Goal: Ask a question

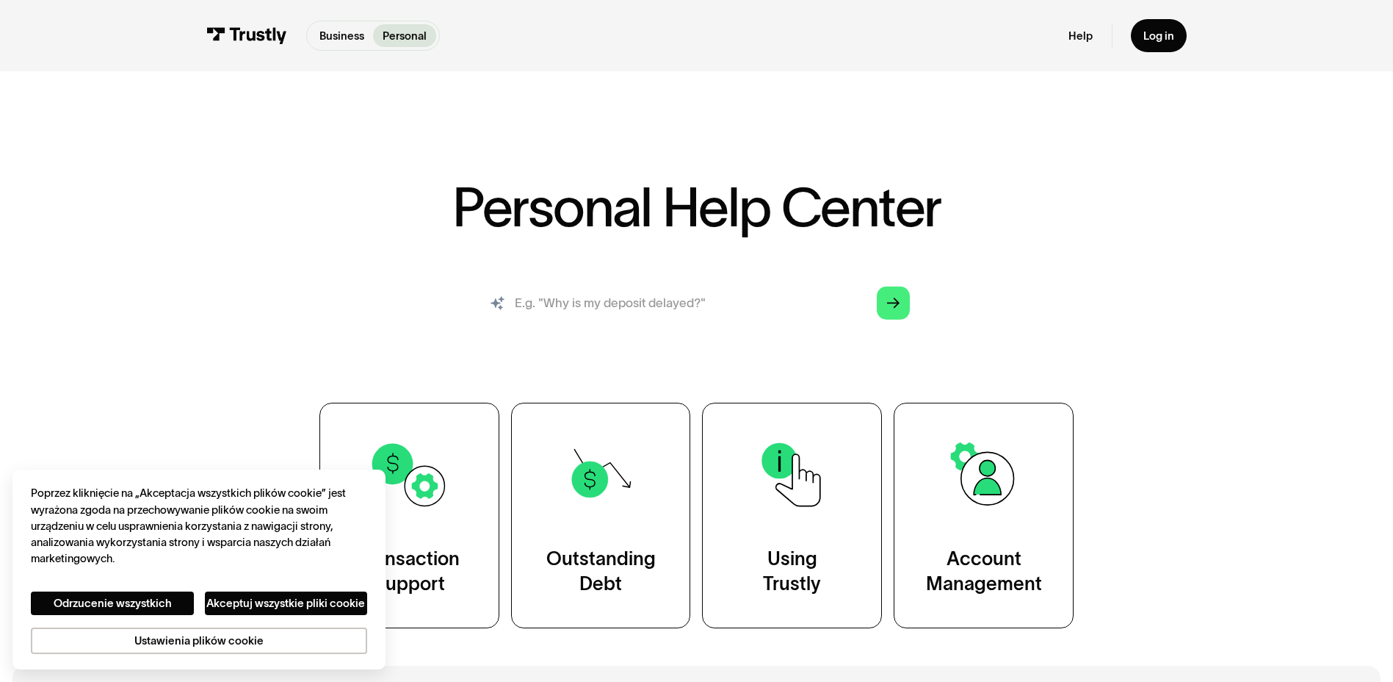
click at [647, 311] on input "search" at bounding box center [696, 303] width 451 height 50
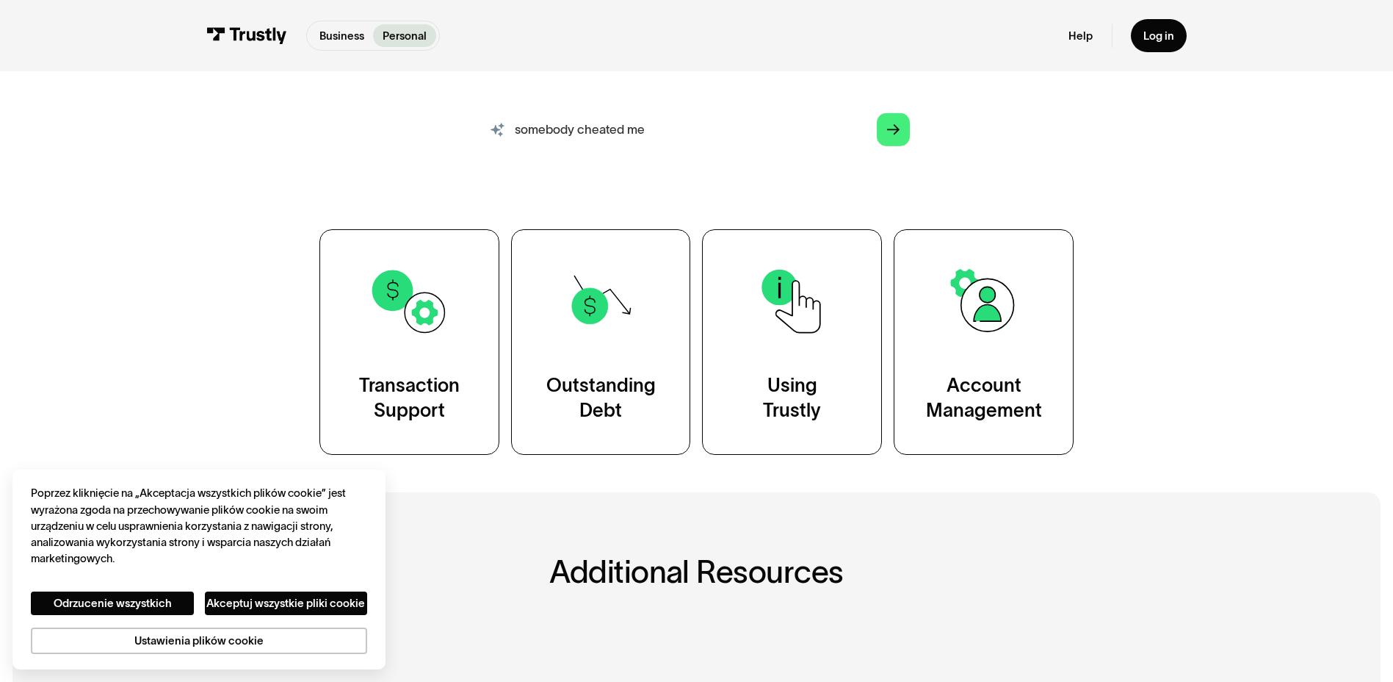
scroll to position [147, 0]
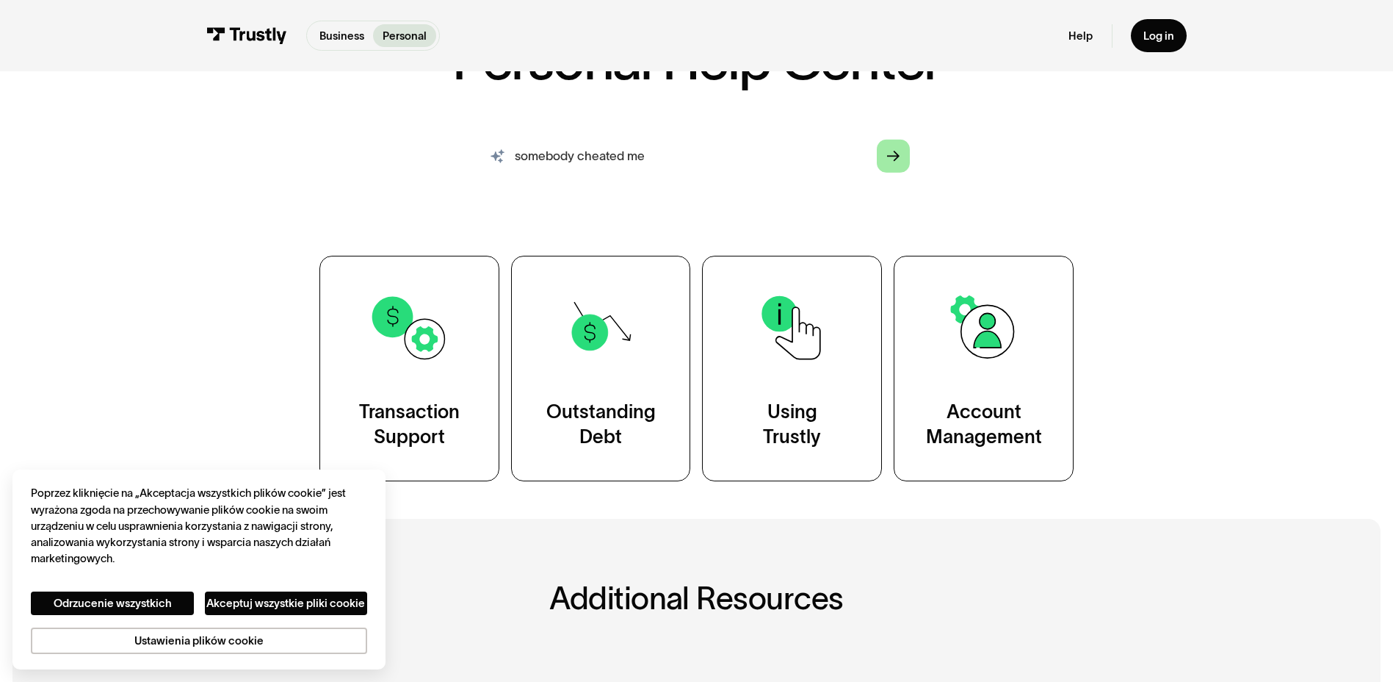
type input "somebody cheated me"
click at [887, 154] on icon "Arrow Right" at bounding box center [893, 156] width 12 height 13
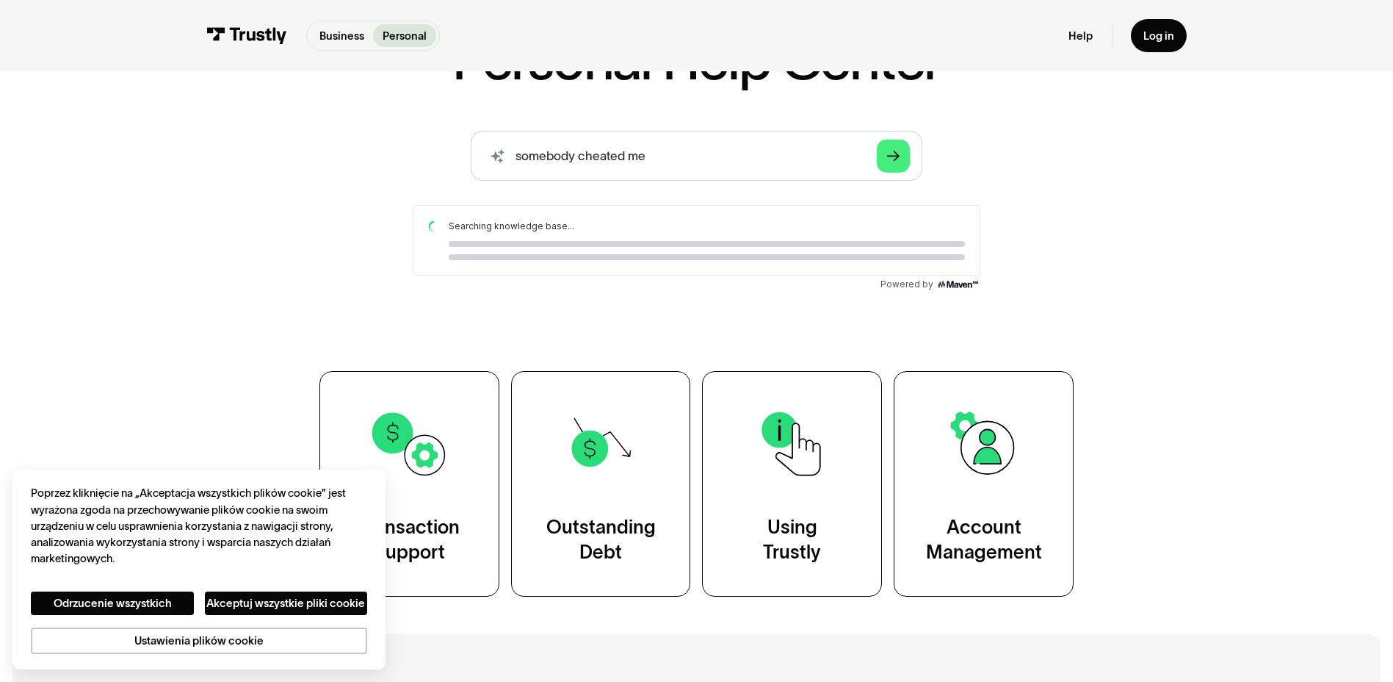
scroll to position [0, 0]
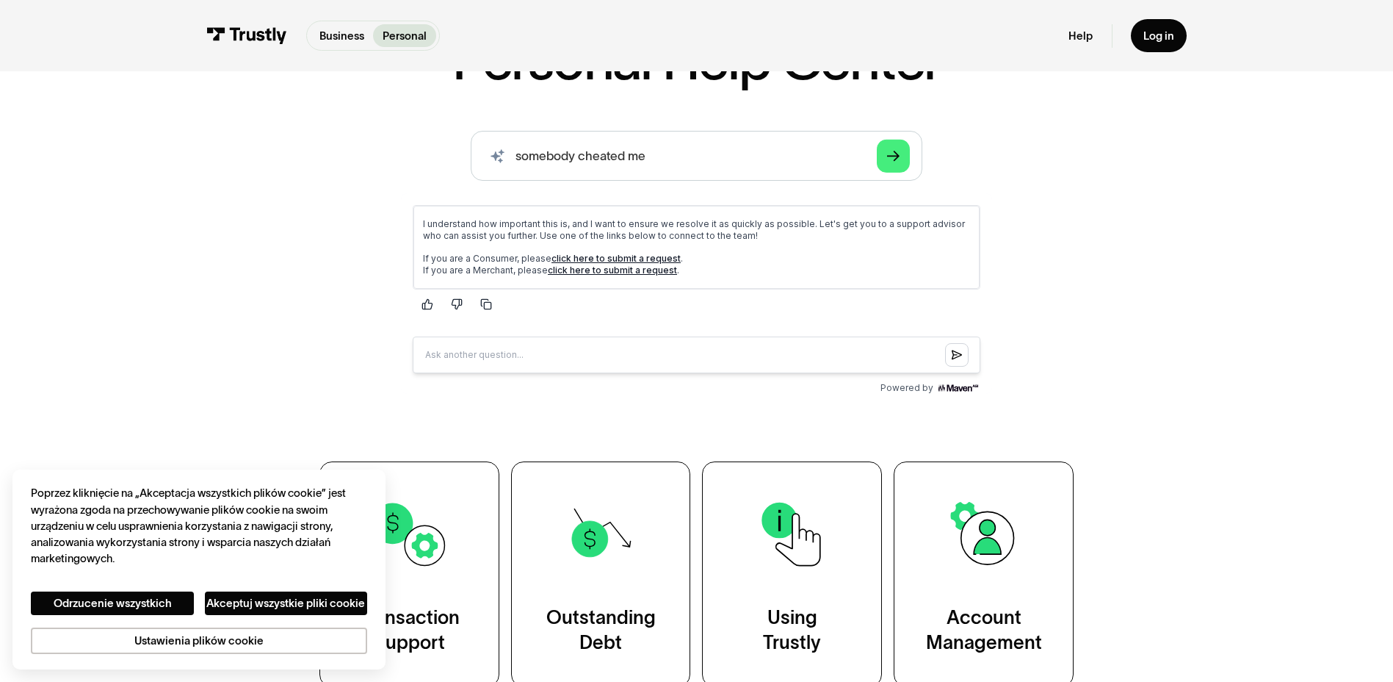
click at [623, 264] on p "If you are a Consumer, please click here to submit a request . If you are a Mer…" at bounding box center [695, 265] width 547 height 24
click at [623, 258] on link "click here to submit a request" at bounding box center [615, 258] width 129 height 11
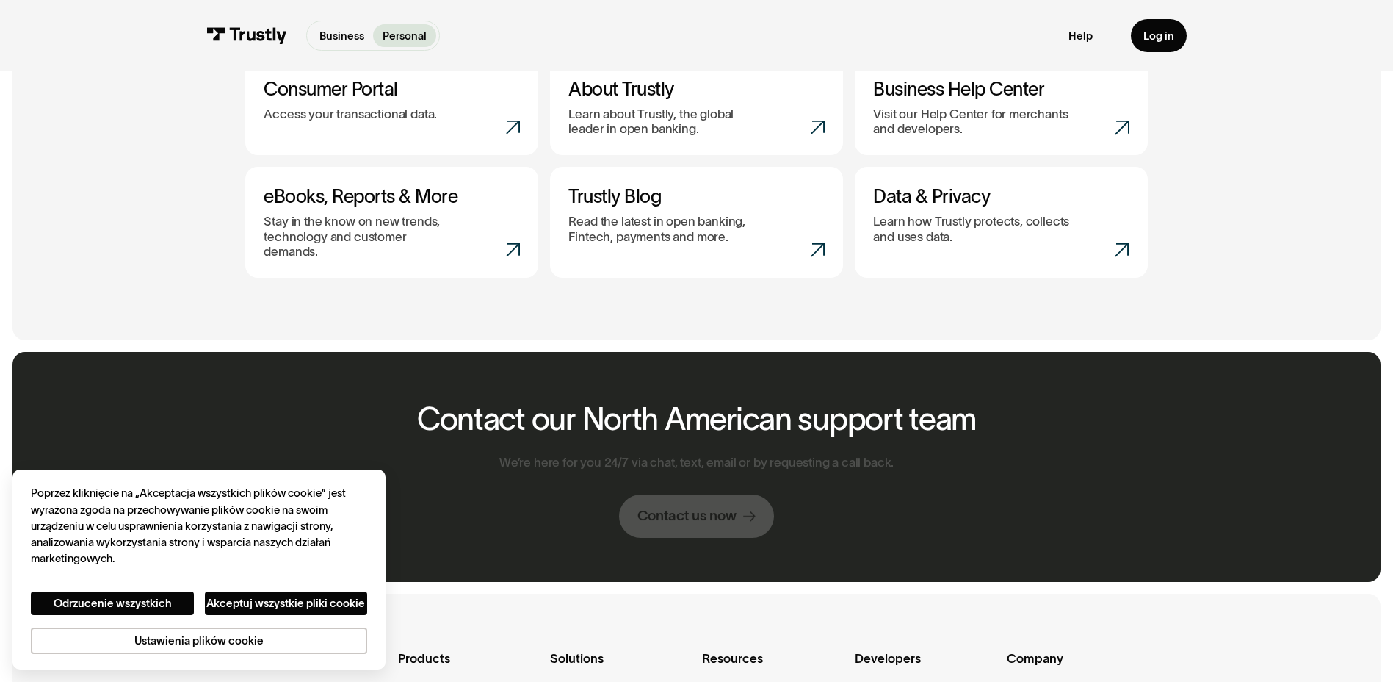
scroll to position [1175, 0]
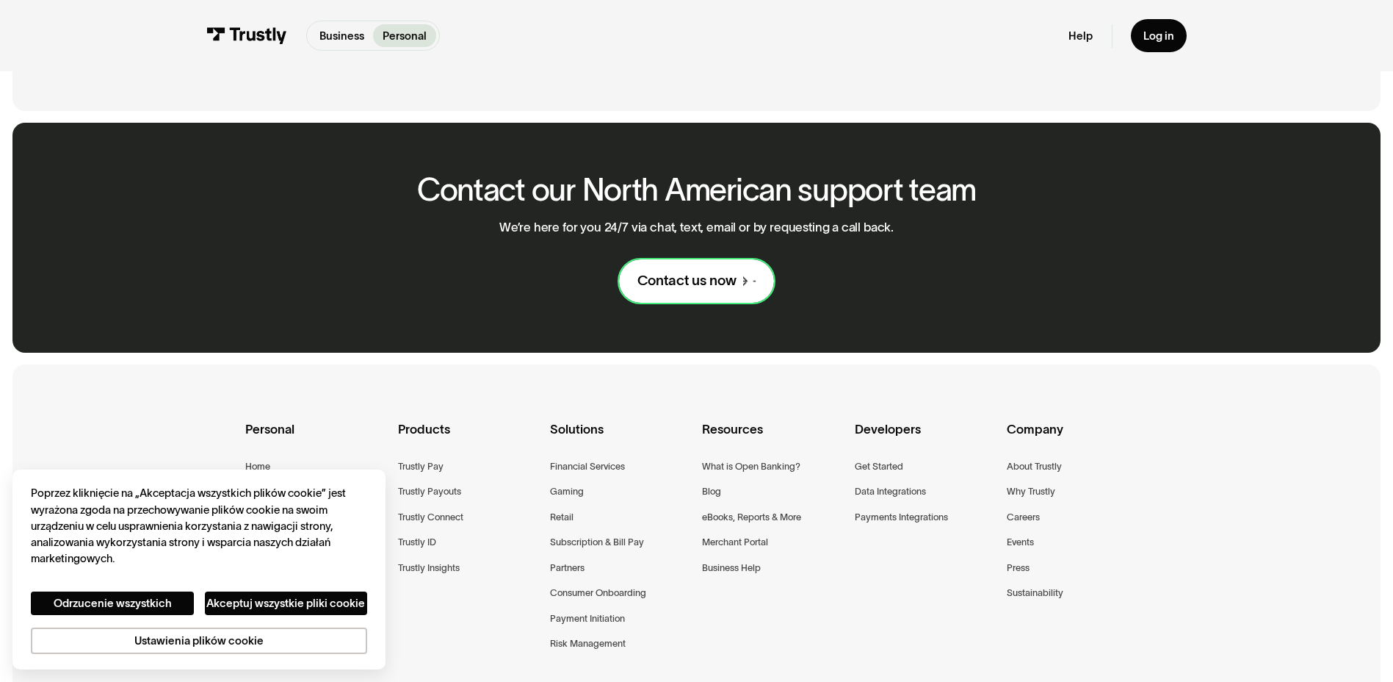
click at [718, 275] on div "Contact us now" at bounding box center [687, 281] width 99 height 18
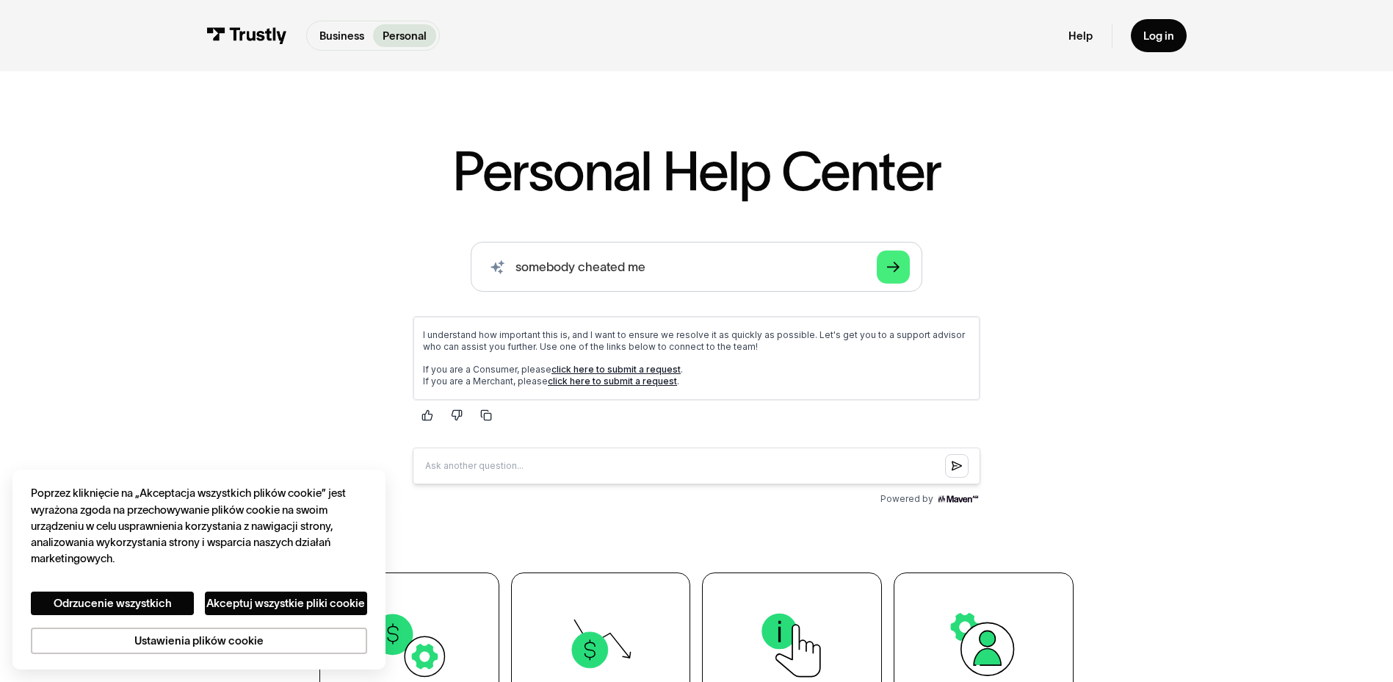
scroll to position [0, 0]
